Goal: Use online tool/utility: Utilize a website feature to perform a specific function

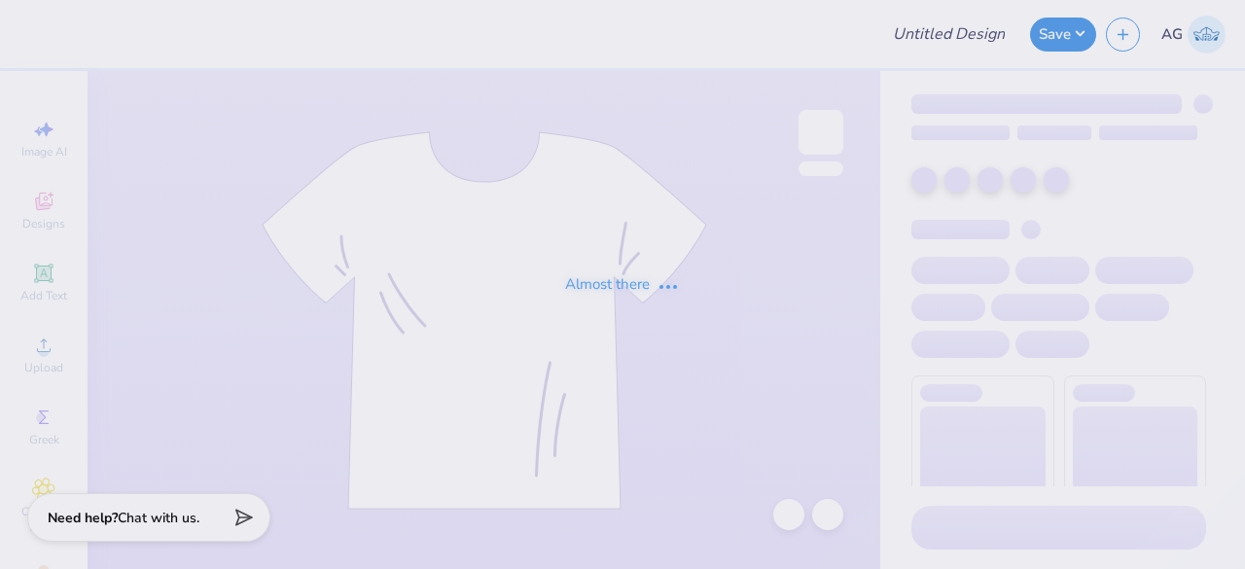
type input "GB White"
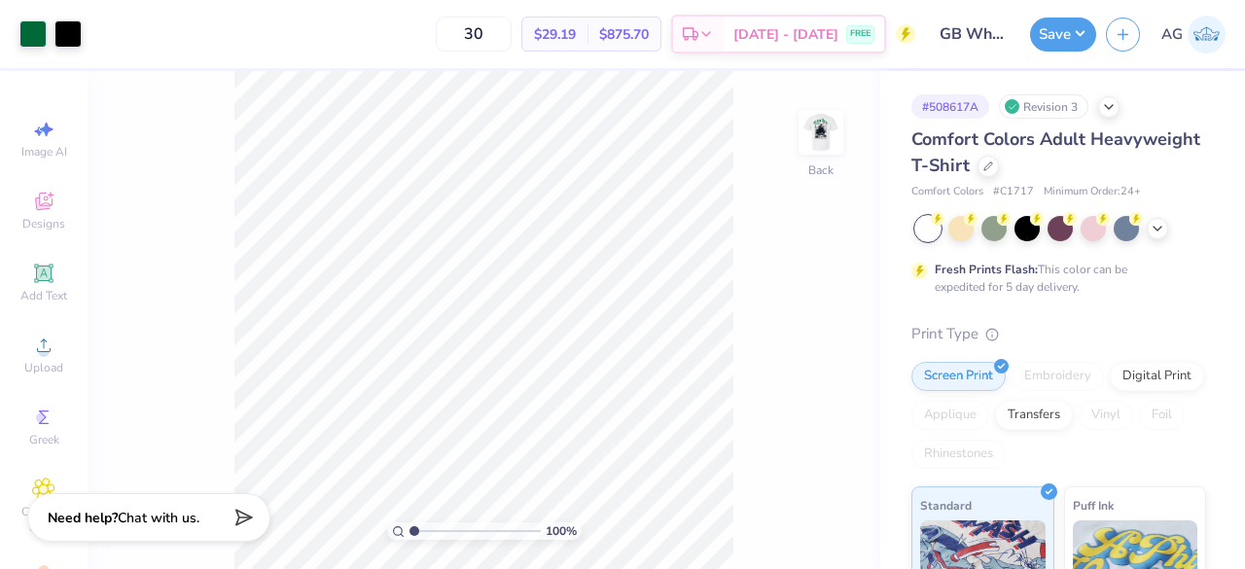
click at [34, 15] on div "Art colors" at bounding box center [41, 34] width 82 height 68
click at [33, 20] on div at bounding box center [32, 31] width 27 height 27
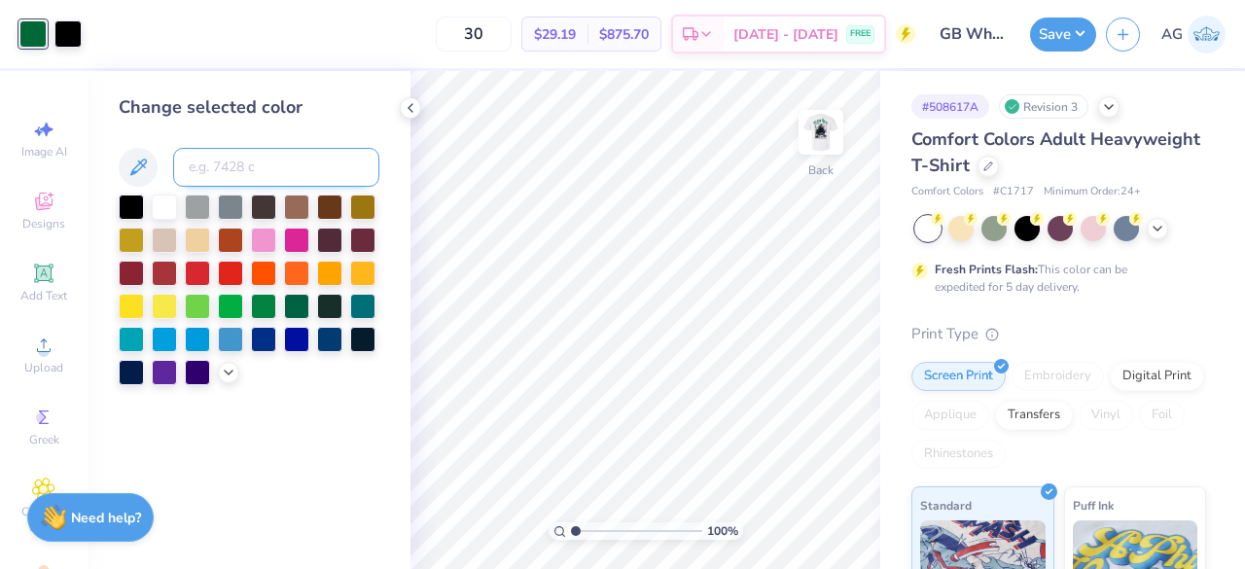
click at [293, 180] on input at bounding box center [276, 167] width 206 height 39
type input "626"
click at [825, 137] on img at bounding box center [821, 132] width 78 height 78
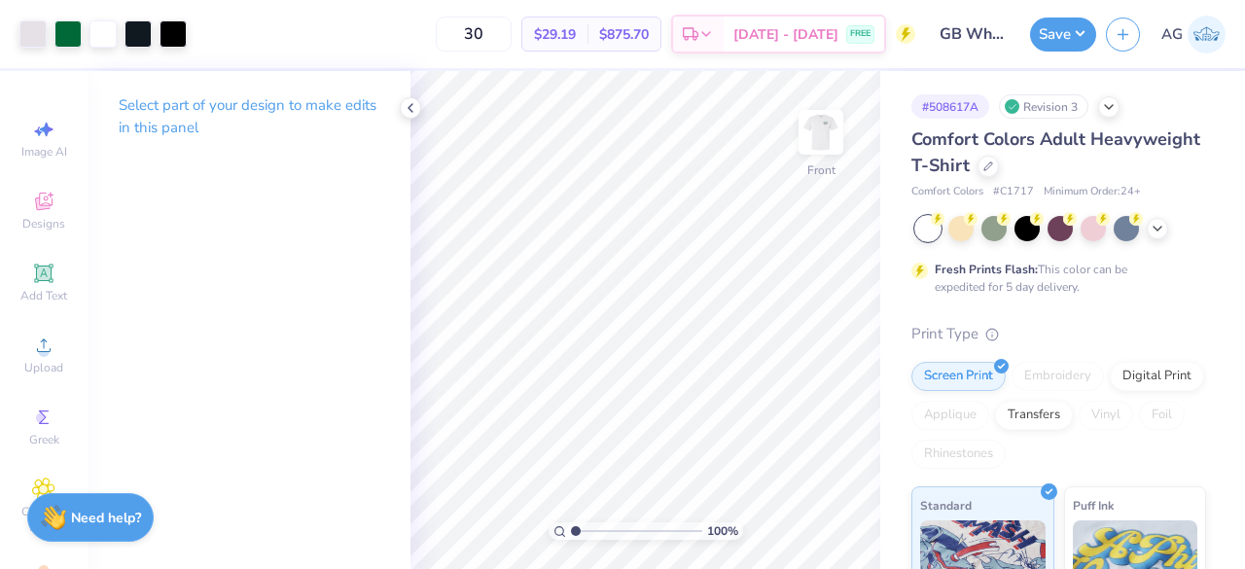
click at [279, 173] on div "Select part of your design to make edits in this panel" at bounding box center [249, 124] width 323 height 106
click at [828, 153] on img at bounding box center [821, 132] width 78 height 78
click at [70, 40] on div at bounding box center [67, 31] width 27 height 27
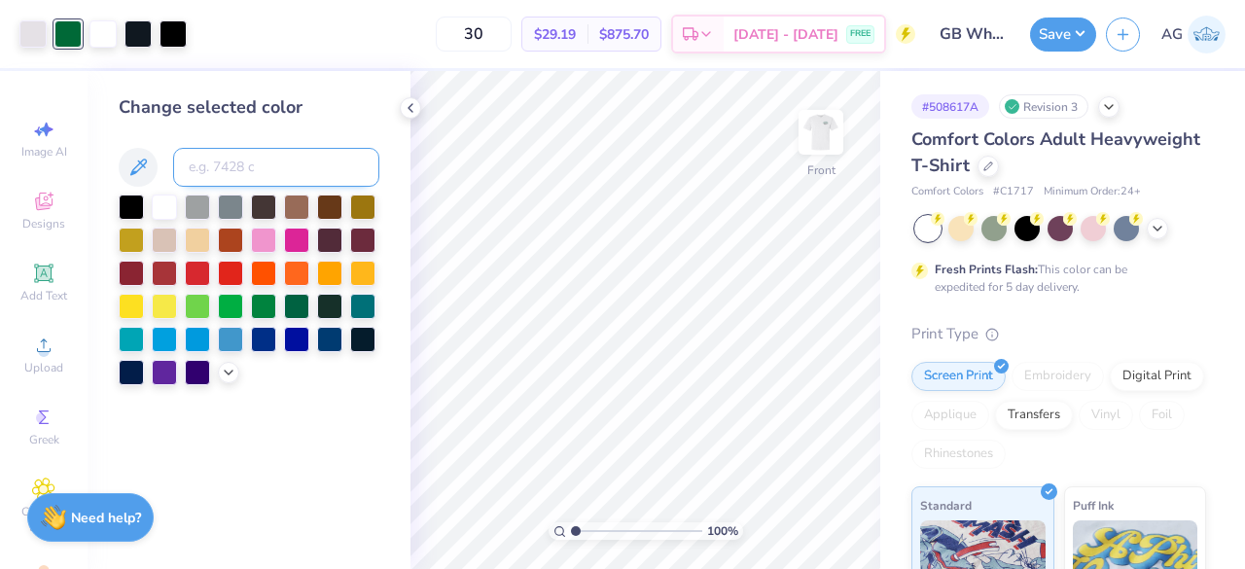
click at [216, 159] on input at bounding box center [276, 167] width 206 height 39
type input "626"
click at [411, 103] on icon at bounding box center [411, 108] width 16 height 16
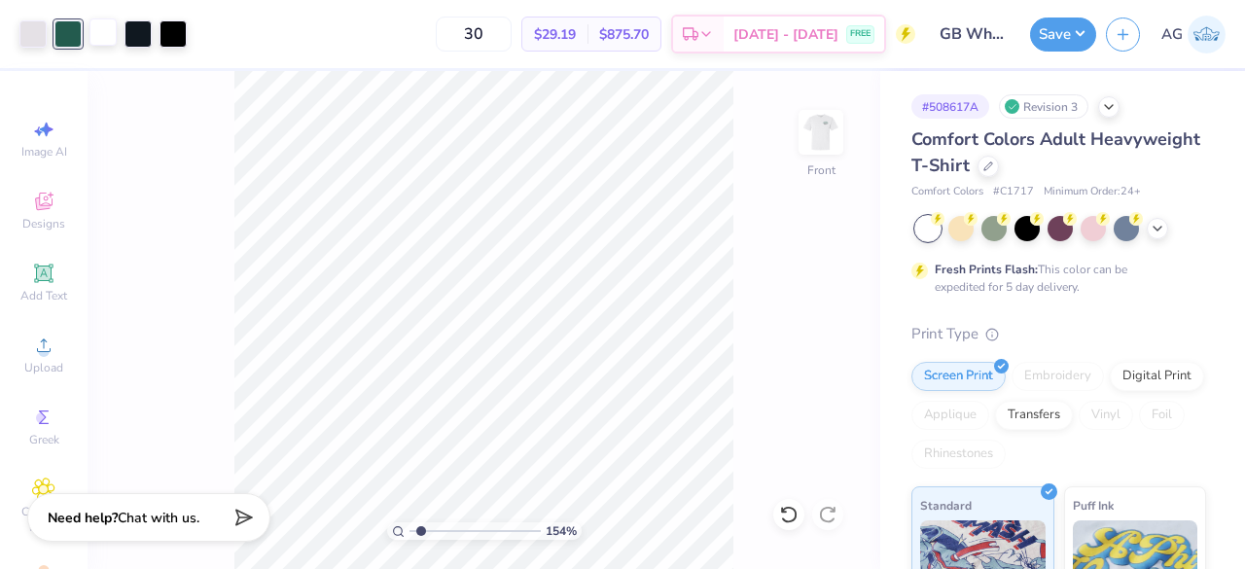
click at [117, 32] on div at bounding box center [102, 31] width 27 height 27
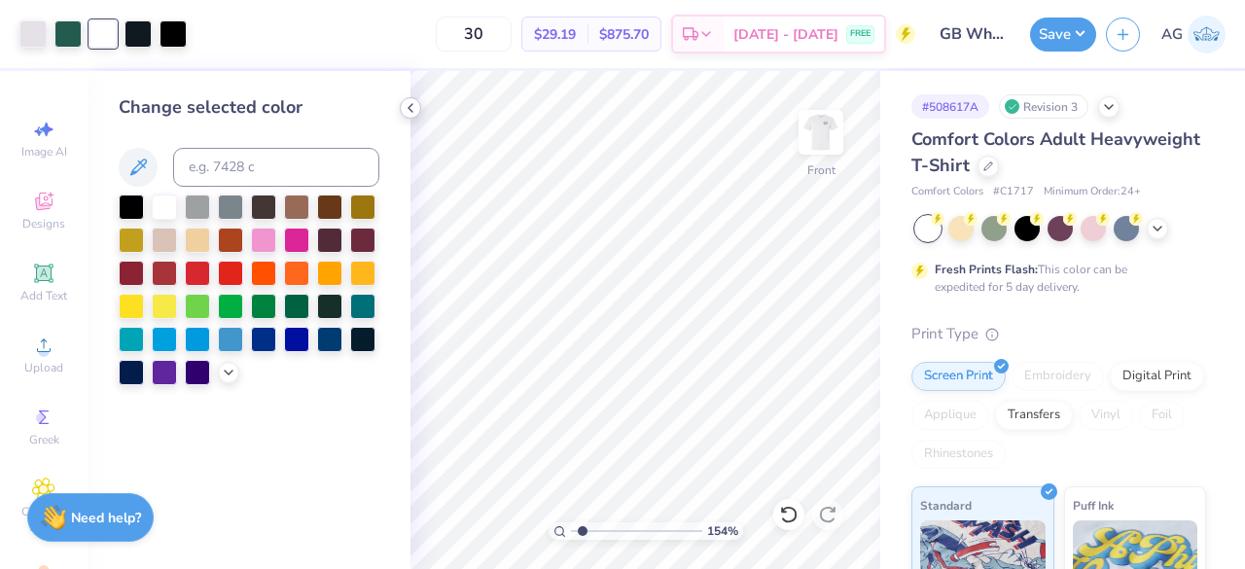
click at [411, 106] on icon at bounding box center [411, 108] width 16 height 16
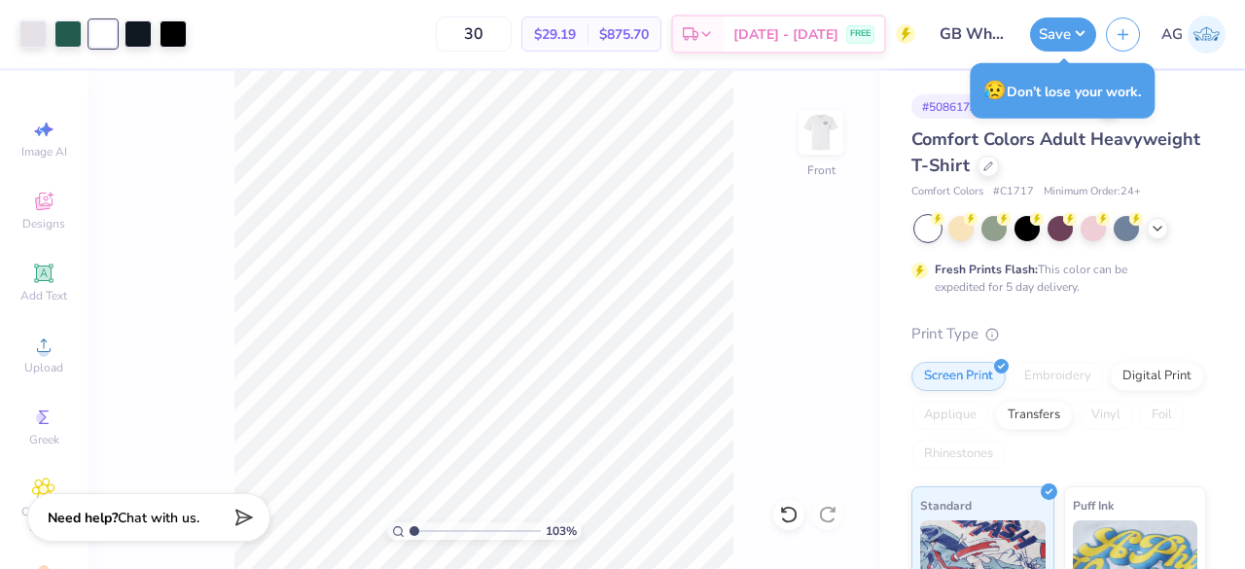
type input "1.03364075798819"
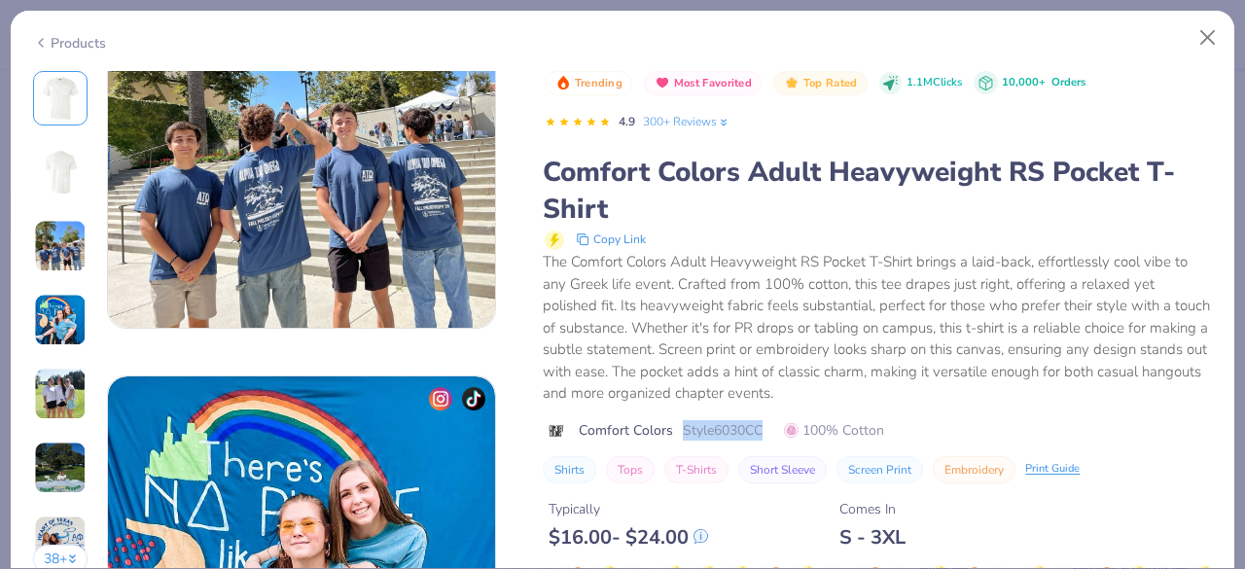
scroll to position [957, 0]
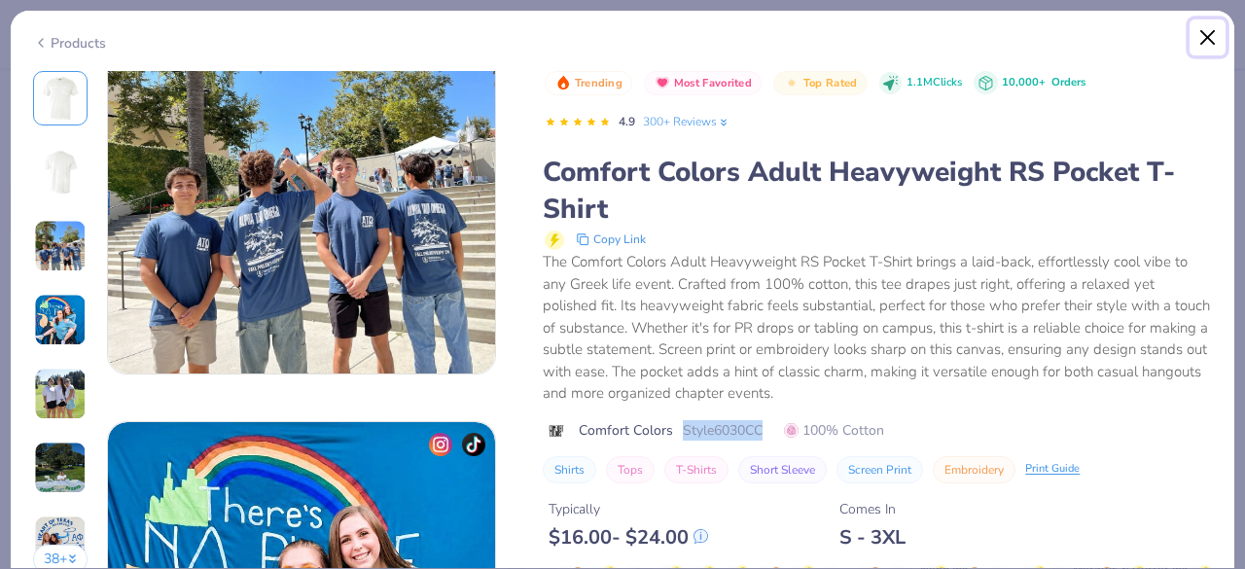
click at [1204, 34] on button "Close" at bounding box center [1208, 37] width 37 height 37
